Goal: Task Accomplishment & Management: Use online tool/utility

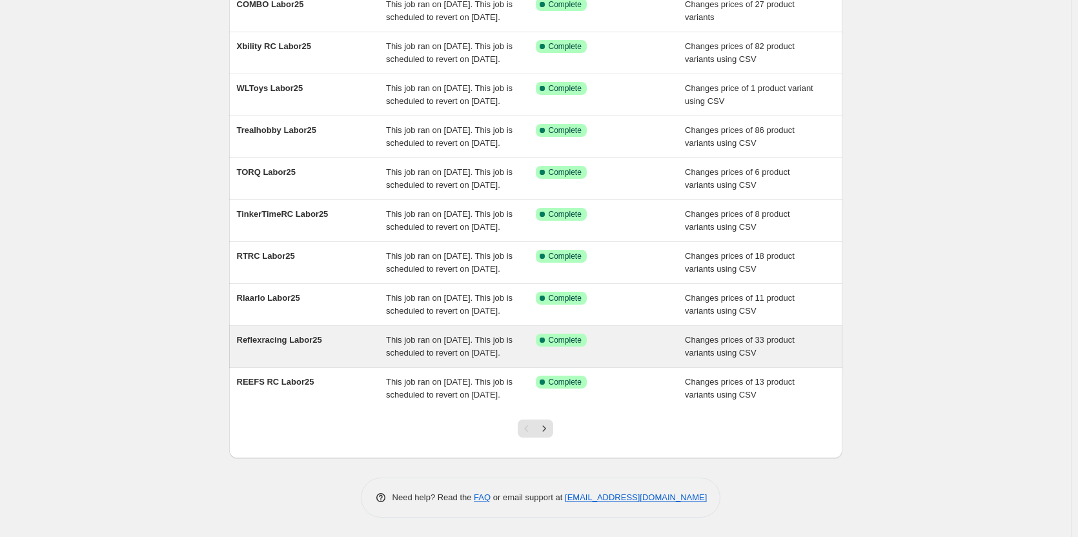
scroll to position [257, 0]
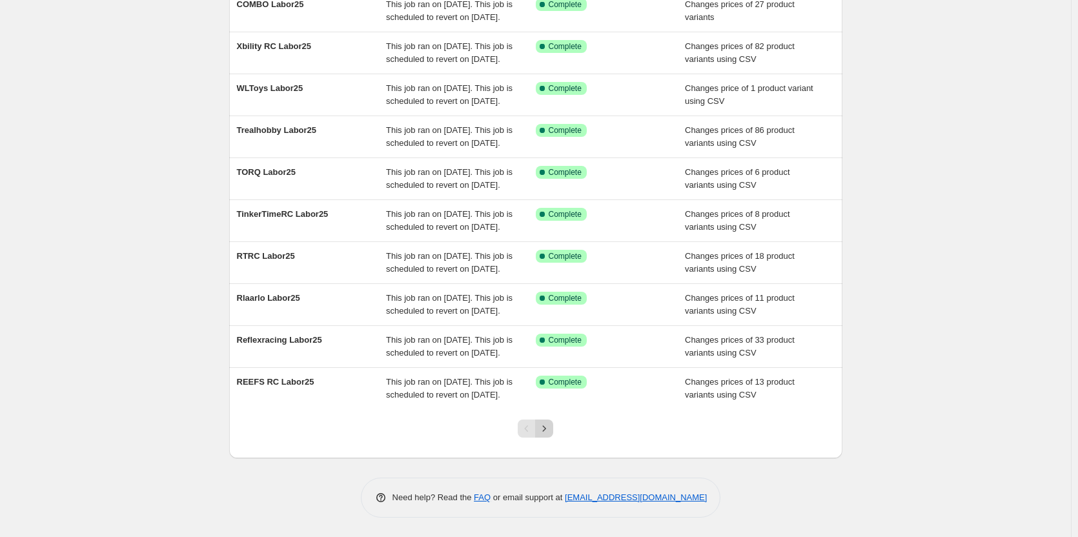
click at [550, 431] on icon "Next" at bounding box center [544, 428] width 13 height 13
click at [543, 425] on icon "Next" at bounding box center [544, 428] width 13 height 13
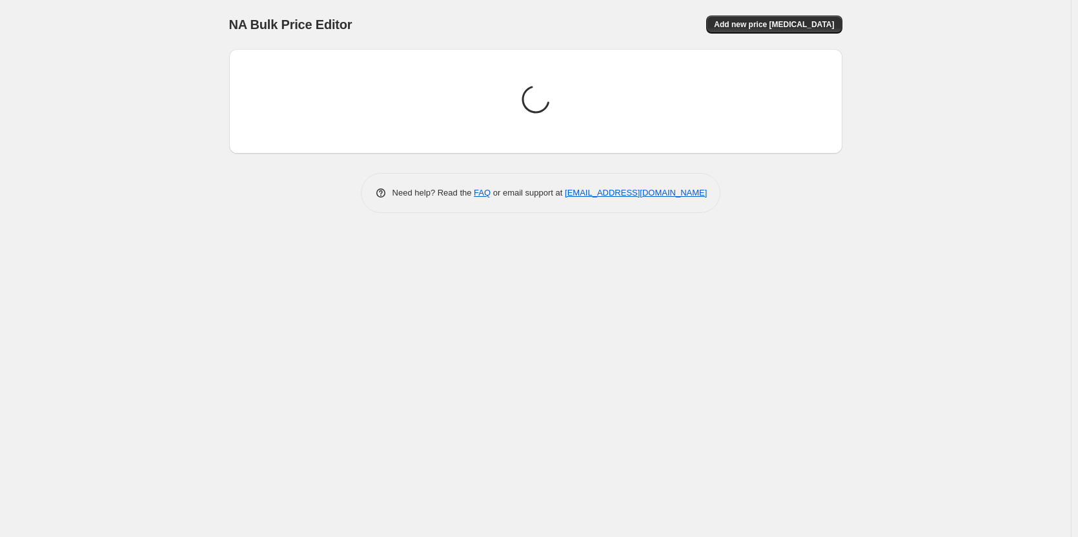
scroll to position [0, 0]
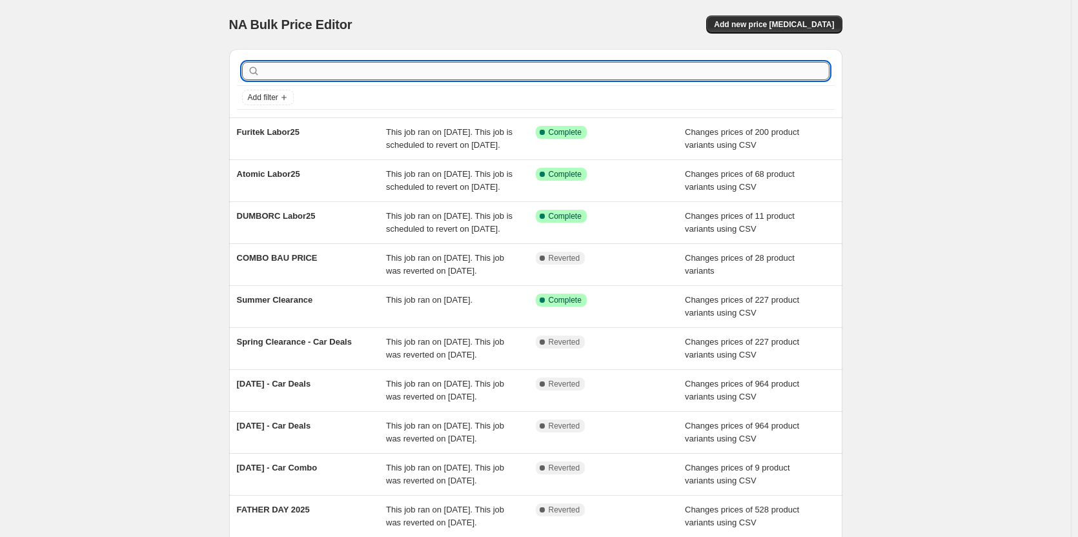
click at [427, 70] on input "text" at bounding box center [546, 71] width 567 height 18
type input "G"
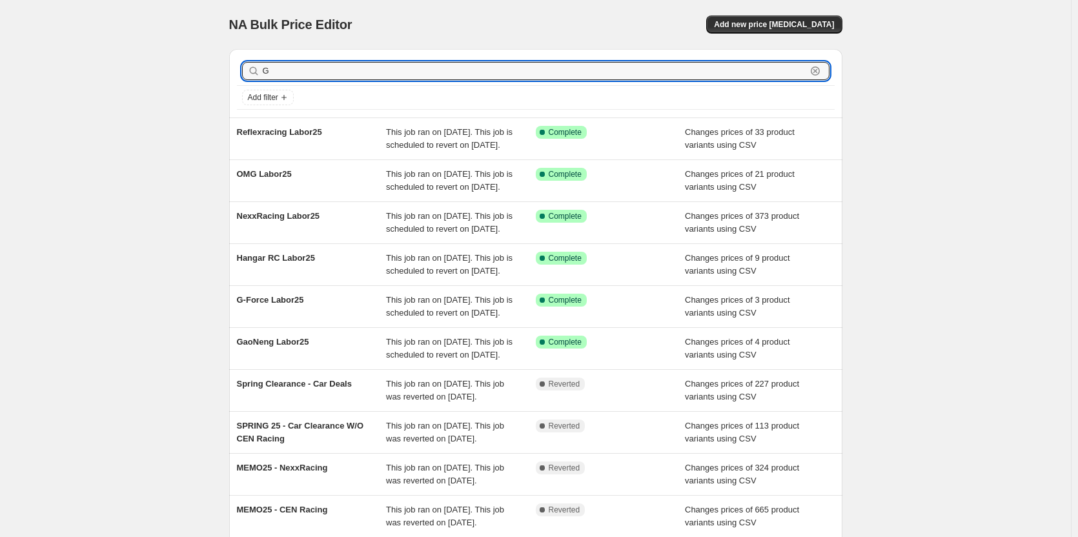
click at [427, 70] on input "G" at bounding box center [534, 71] width 543 height 18
type input "GL"
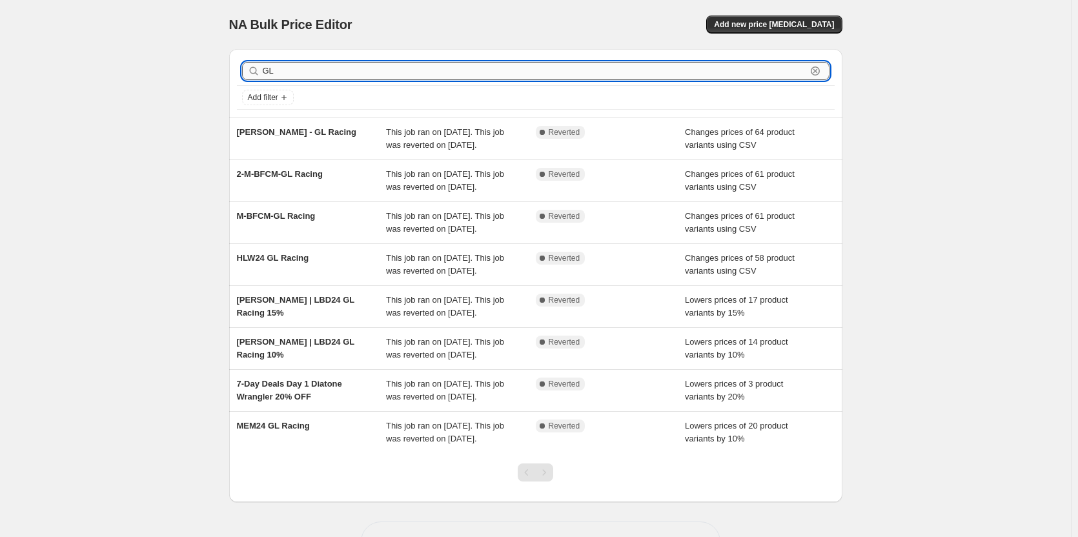
click at [321, 69] on input "GL" at bounding box center [534, 71] width 543 height 18
paste input "DRC-Sales Price - GL Racing"
type input "DRC-Sales Price - GL Racing"
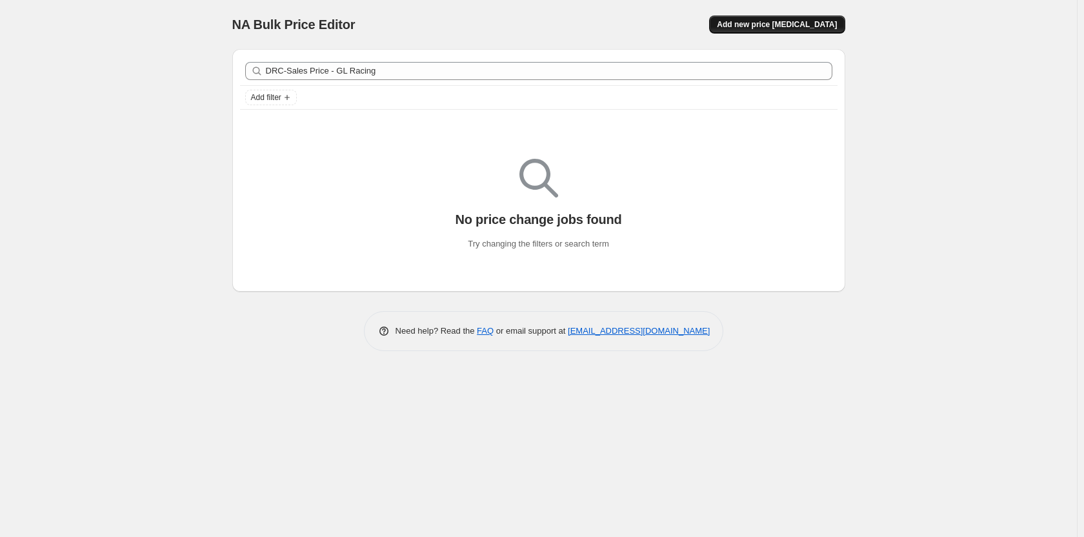
click at [797, 29] on span "Add new price [MEDICAL_DATA]" at bounding box center [777, 24] width 120 height 10
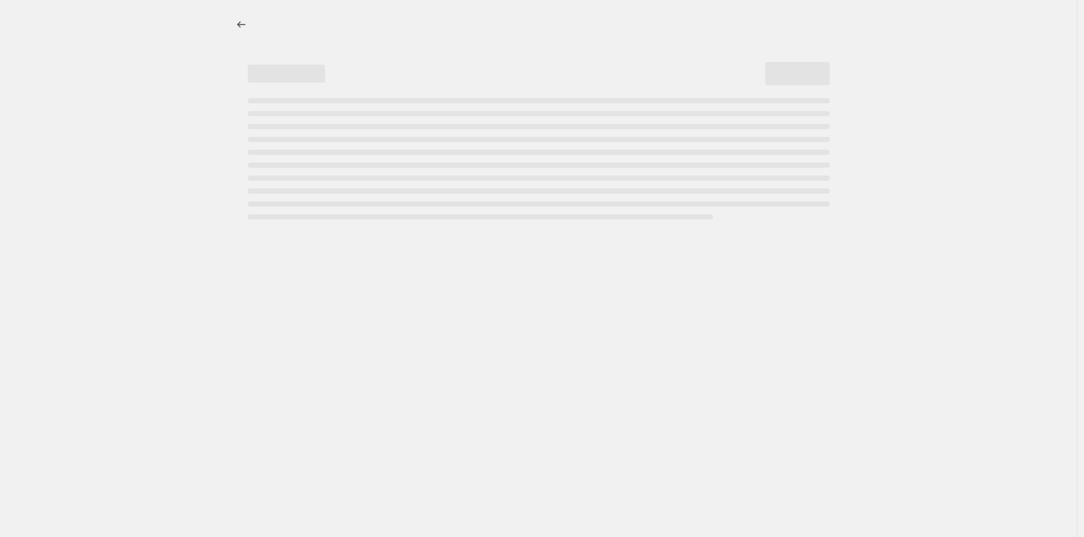
select select "percentage"
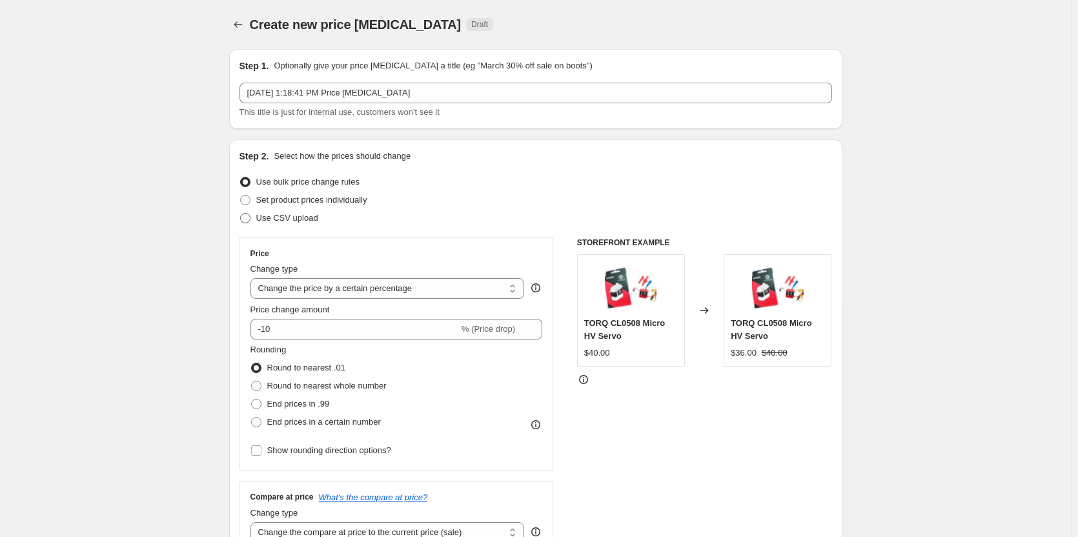
click at [296, 219] on span "Use CSV upload" at bounding box center [287, 218] width 62 height 10
click at [241, 214] on input "Use CSV upload" at bounding box center [240, 213] width 1 height 1
radio input "true"
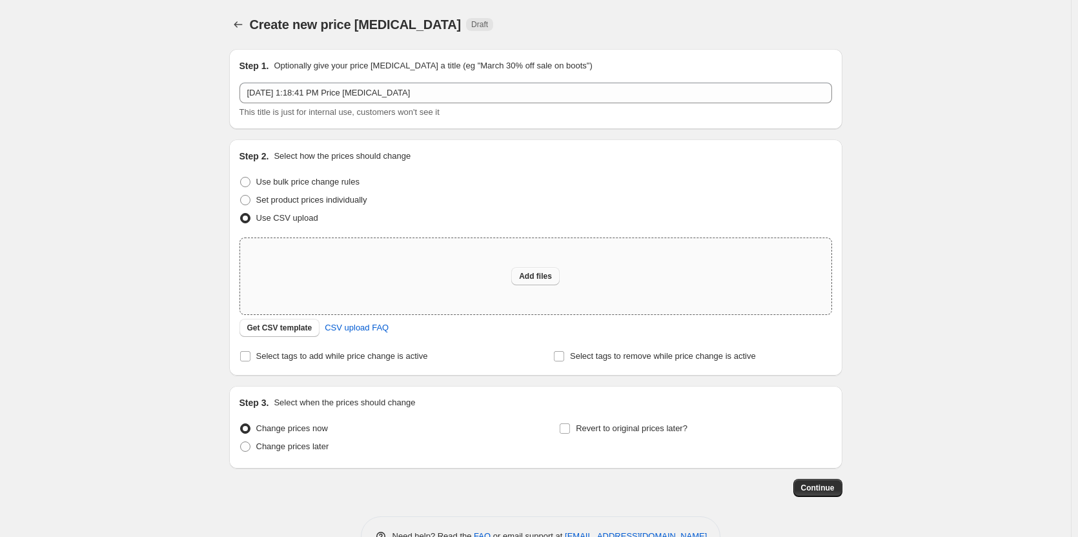
click at [528, 276] on span "Add files" at bounding box center [535, 276] width 33 height 10
type input "C:\fakepath\DRC-Sales Price - GL Racing.csv"
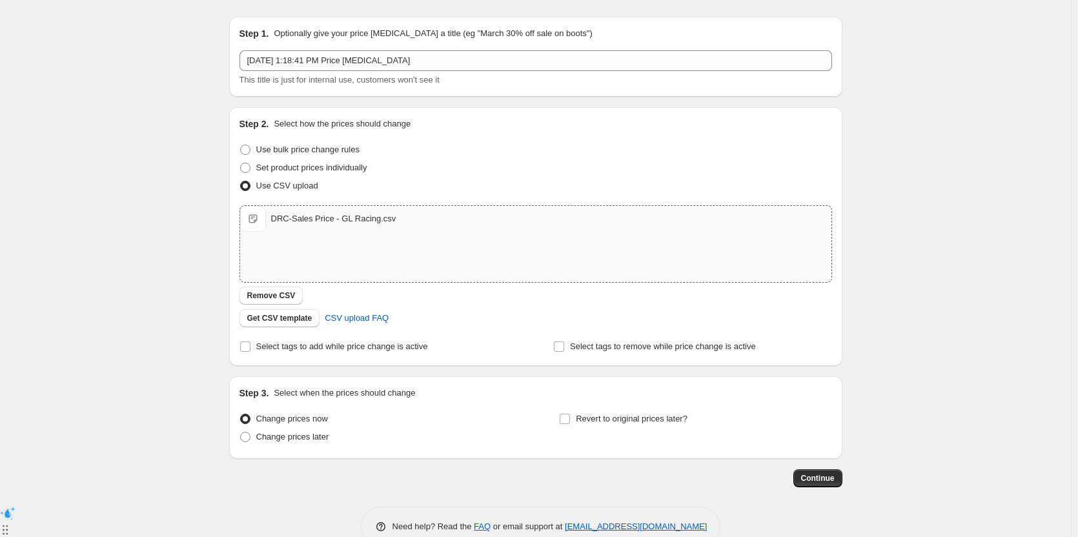
scroll to position [61, 0]
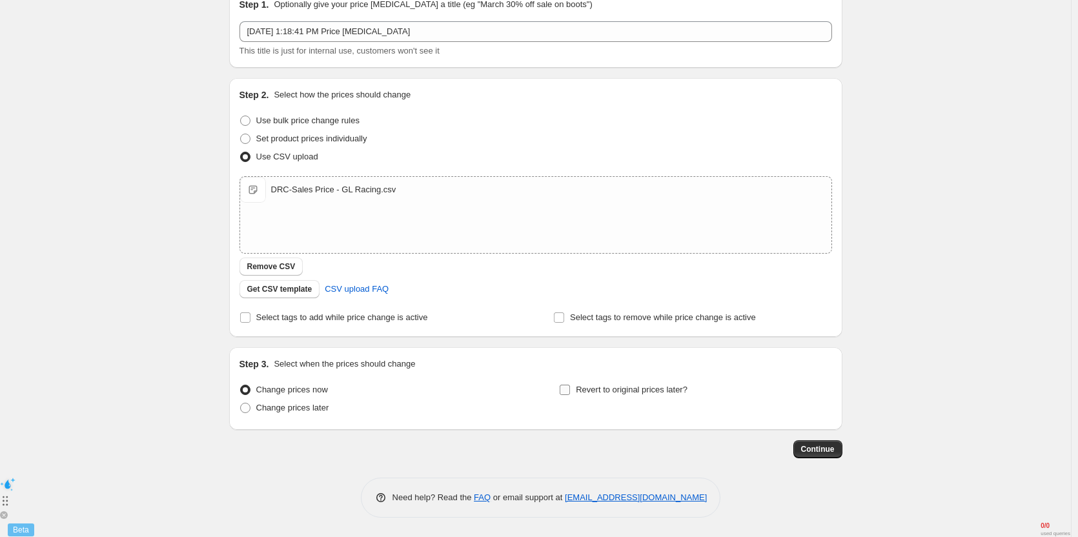
click at [588, 388] on span "Revert to original prices later?" at bounding box center [632, 390] width 112 height 10
click at [570, 388] on input "Revert to original prices later?" at bounding box center [564, 390] width 10 height 10
checkbox input "true"
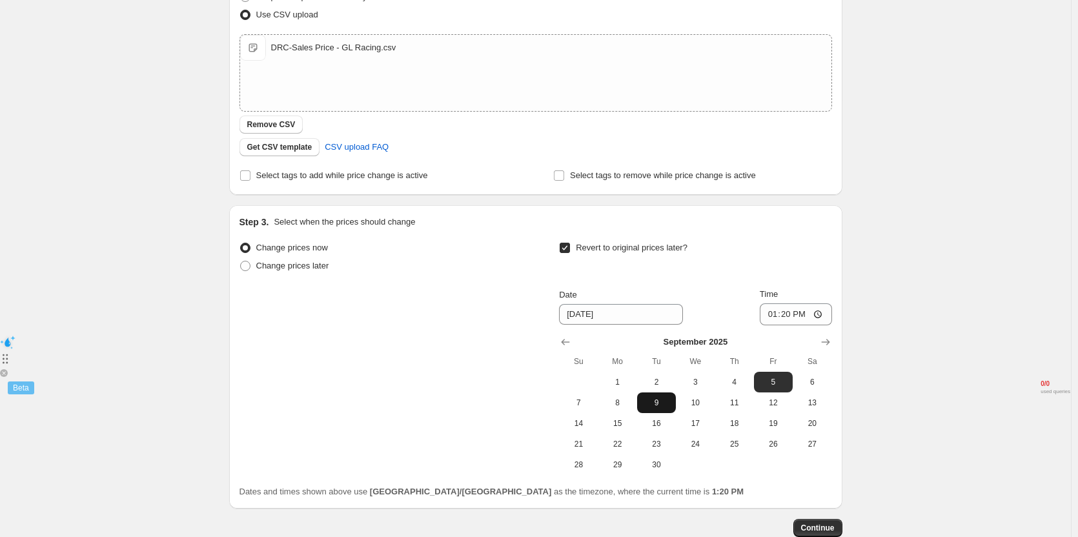
scroll to position [255, 0]
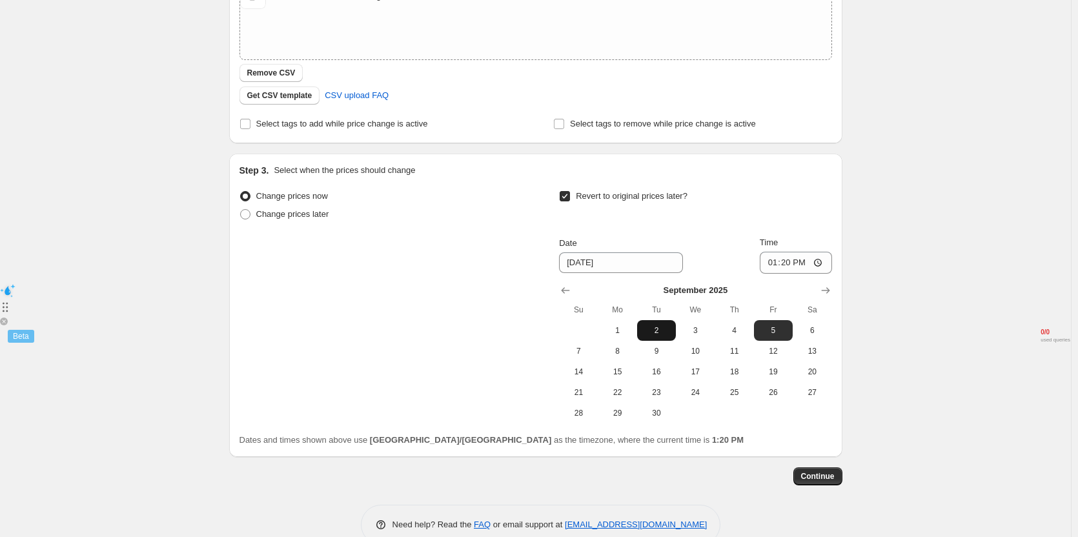
click at [661, 332] on span "2" at bounding box center [656, 330] width 28 height 10
type input "[DATE]"
click at [789, 267] on input "13:20" at bounding box center [796, 263] width 72 height 22
type input "11:00"
click at [831, 215] on div "Revert to original prices later?" at bounding box center [695, 206] width 272 height 39
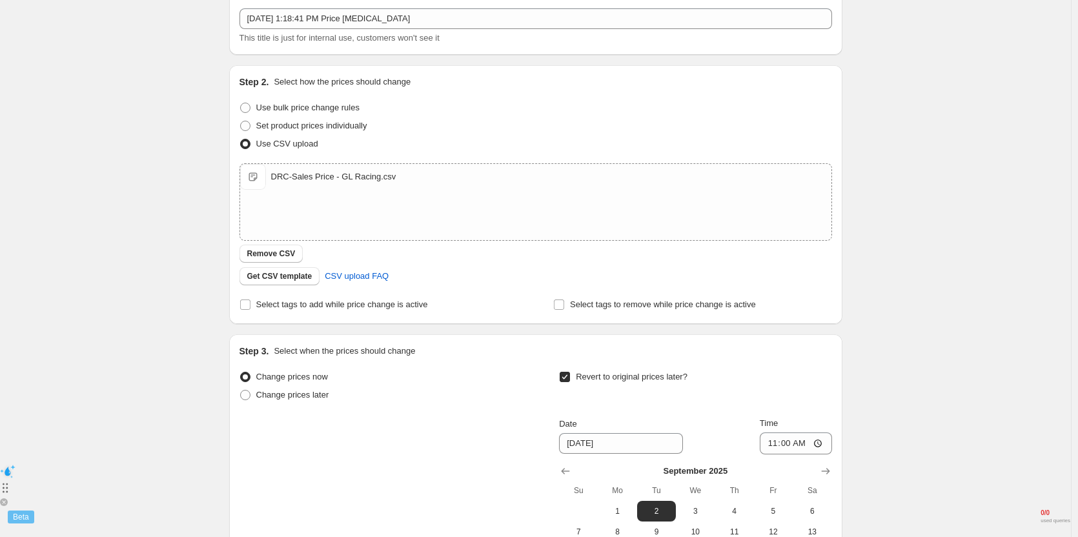
scroll to position [0, 0]
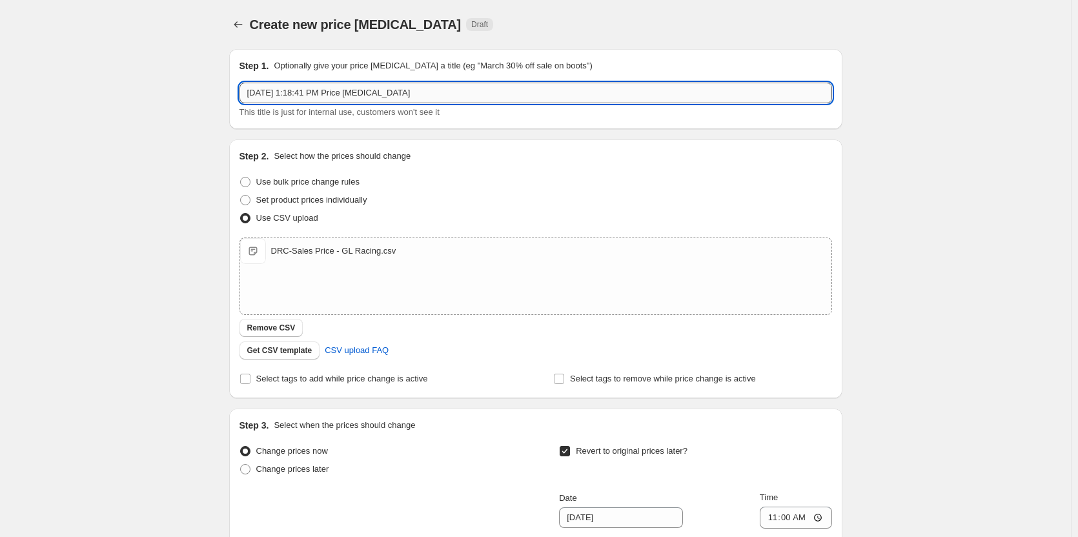
click at [442, 94] on input "[DATE] 1:18:41 PM Price [MEDICAL_DATA]" at bounding box center [535, 93] width 592 height 21
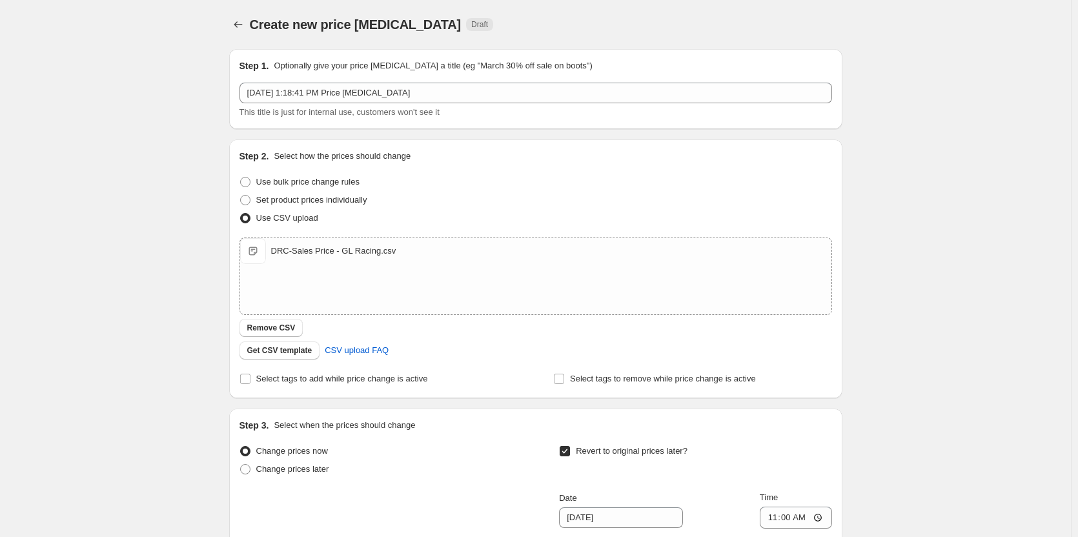
click at [454, 79] on div "Step 1. Optionally give your price [MEDICAL_DATA] a title (eg "March 30% off sa…" at bounding box center [535, 88] width 592 height 59
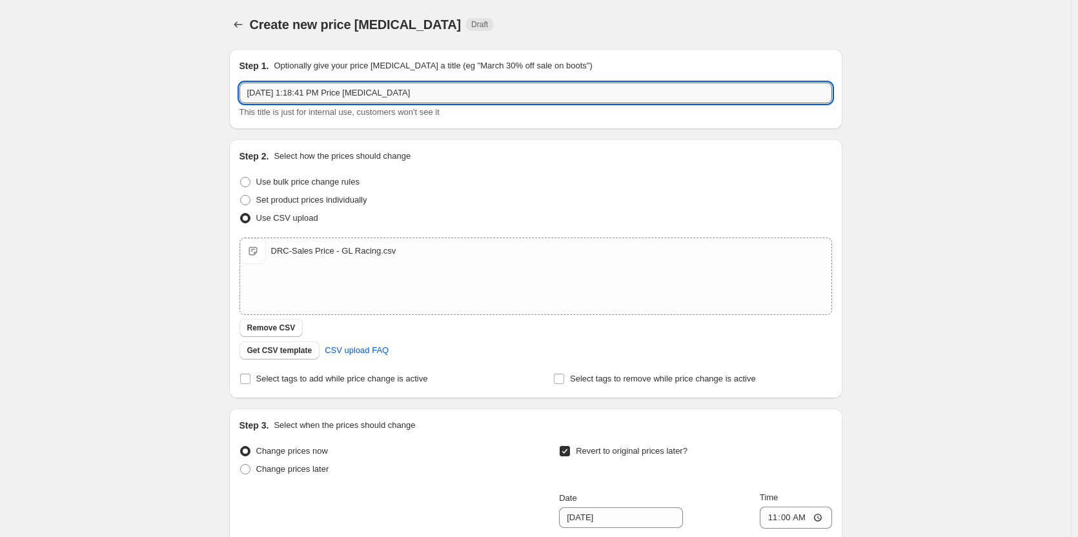
click at [468, 100] on input "[DATE] 1:18:41 PM Price [MEDICAL_DATA]" at bounding box center [535, 93] width 592 height 21
paste input "DRC-Sales Price - GL Racing"
type input "DRC-Sales Price - GL Racing"
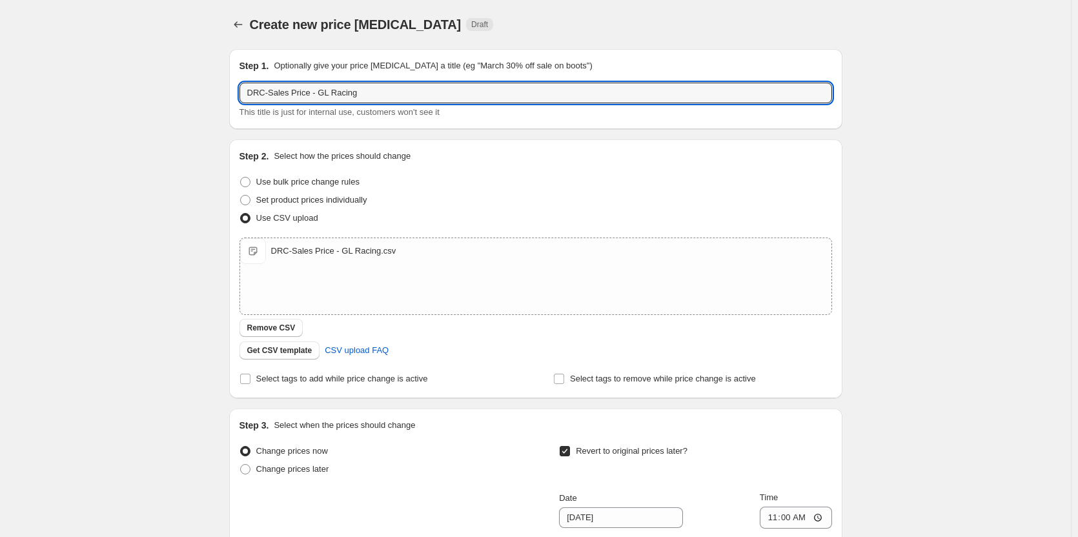
click at [193, 161] on div "Create new price [MEDICAL_DATA]. This page is ready Create new price [MEDICAL_D…" at bounding box center [535, 409] width 1071 height 819
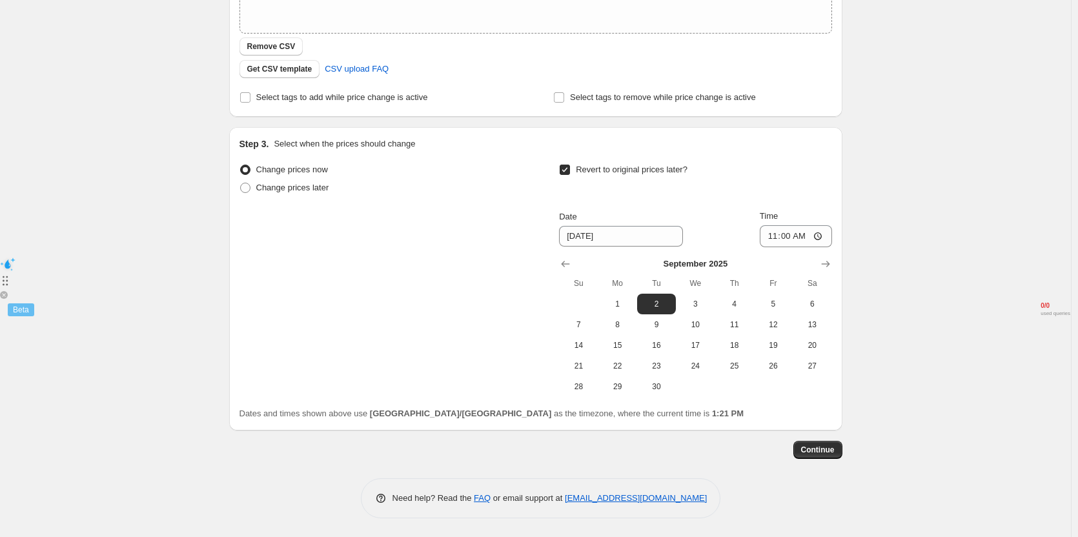
scroll to position [282, 0]
click at [832, 454] on button "Continue" at bounding box center [817, 449] width 49 height 18
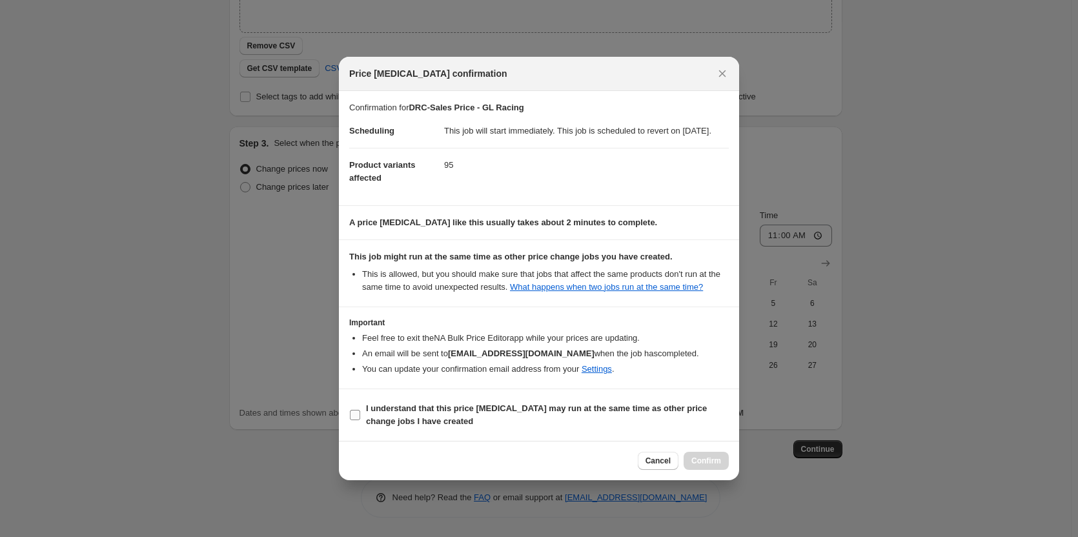
click at [483, 417] on b "I understand that this price [MEDICAL_DATA] may run at the same time as other p…" at bounding box center [536, 414] width 341 height 23
click at [360, 417] on input "I understand that this price [MEDICAL_DATA] may run at the same time as other p…" at bounding box center [355, 415] width 10 height 10
checkbox input "true"
click at [708, 465] on span "Confirm" at bounding box center [706, 461] width 30 height 10
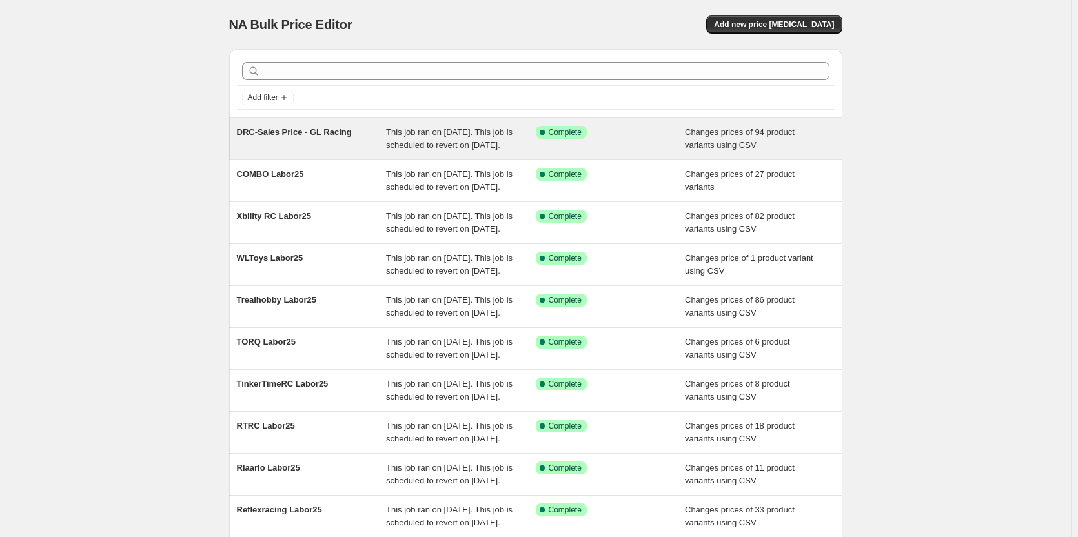
click at [305, 134] on span "DRC-Sales Price - GL Racing" at bounding box center [294, 132] width 115 height 10
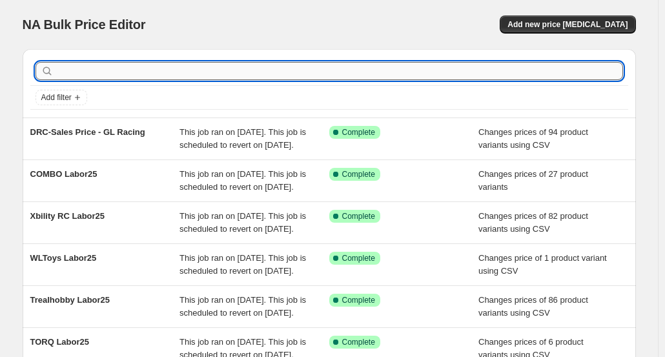
click at [177, 72] on input "text" at bounding box center [339, 71] width 567 height 18
paste input "DRC-Sales Price - G-Force"
type input "DRC-Sales Price - G-Force"
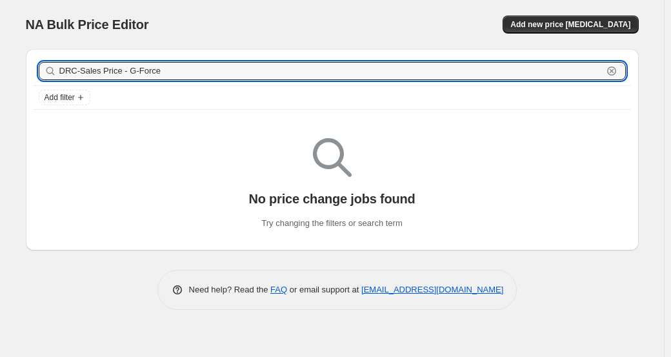
click at [177, 72] on input "DRC-Sales Price - G-Force" at bounding box center [330, 71] width 543 height 18
click at [277, 77] on input "DRC-Sales Price - G-Force" at bounding box center [330, 71] width 543 height 18
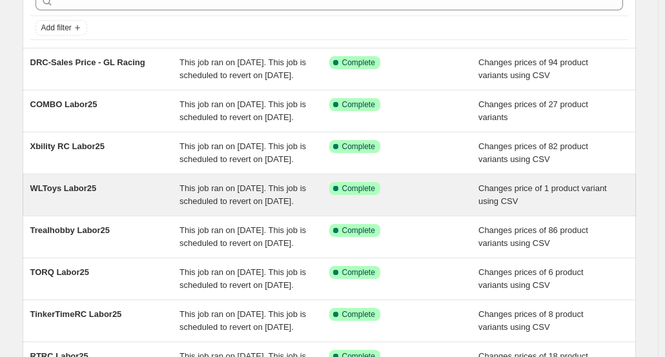
scroll to position [65, 0]
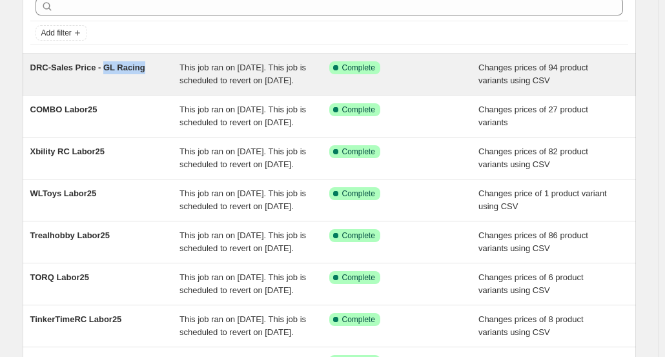
drag, startPoint x: 158, startPoint y: 68, endPoint x: 105, endPoint y: 66, distance: 53.6
click at [105, 66] on div "DRC-Sales Price - GL Racing" at bounding box center [105, 74] width 150 height 26
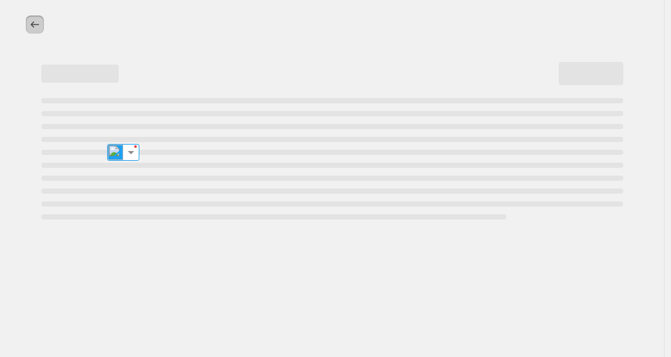
click at [39, 26] on icon "Price change jobs" at bounding box center [34, 24] width 13 height 13
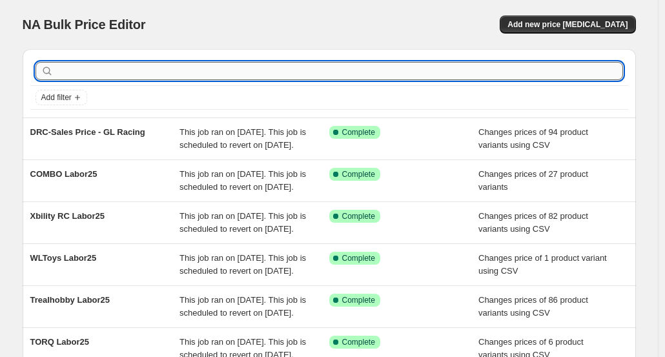
click at [245, 69] on input "text" at bounding box center [339, 71] width 567 height 18
paste input "DRC-Sales Price - G-Force"
type input "DRC-Sales Price - G-Force"
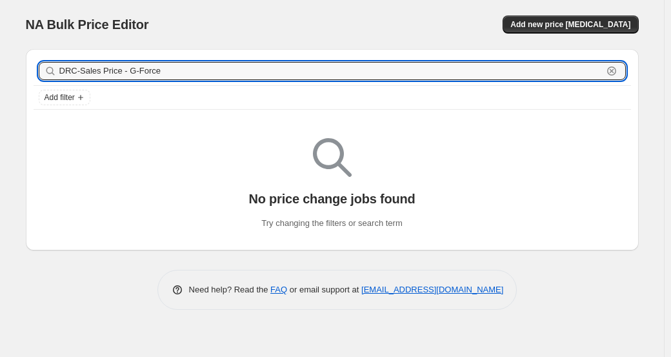
drag, startPoint x: 125, startPoint y: 70, endPoint x: -16, endPoint y: 73, distance: 141.3
click at [0, 73] on html "Home Settings Plans Skip to content NA Bulk Price Editor. This page is ready NA…" at bounding box center [335, 178] width 671 height 357
type input "G-Force"
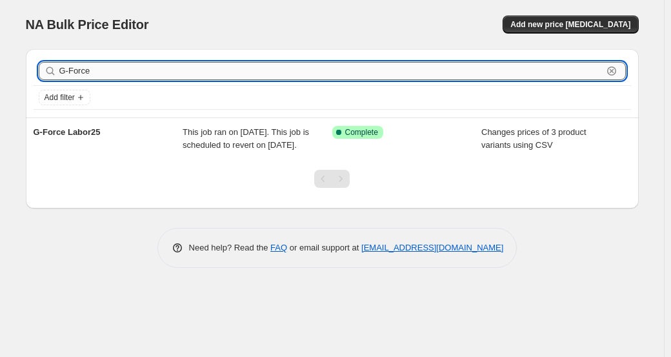
click at [129, 73] on input "G-Force" at bounding box center [330, 71] width 543 height 18
click at [179, 70] on input "G-Force" at bounding box center [330, 71] width 543 height 18
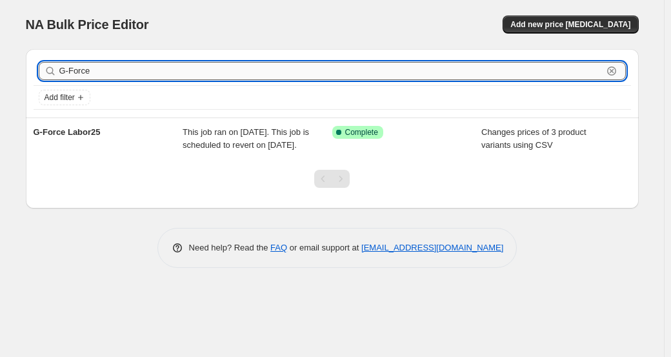
click at [179, 70] on input "G-Force" at bounding box center [330, 71] width 543 height 18
click at [196, 37] on div "NA Bulk Price Editor. This page is ready NA Bulk Price Editor Add new price cha…" at bounding box center [332, 24] width 613 height 49
